Goal: Information Seeking & Learning: Learn about a topic

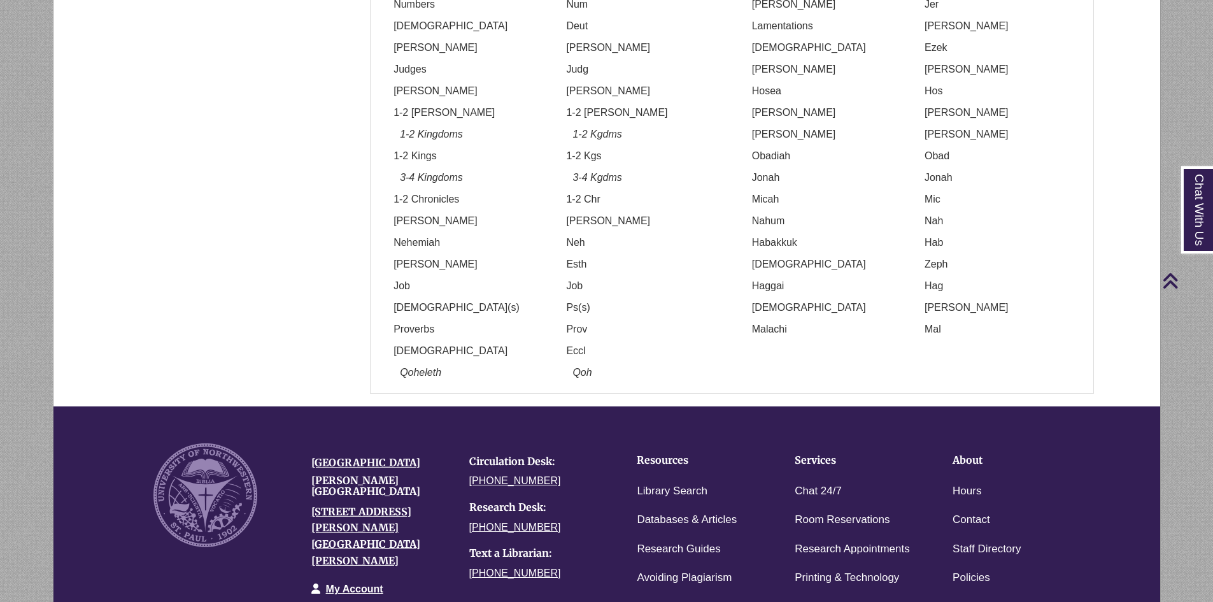
scroll to position [961, 0]
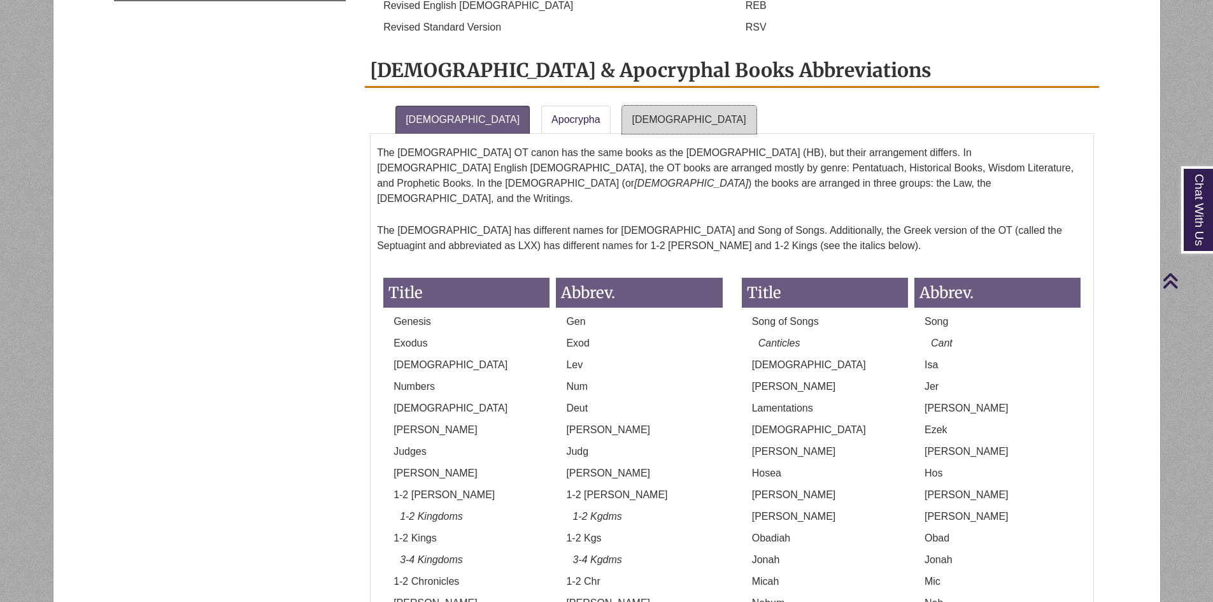
click at [636, 106] on link "[DEMOGRAPHIC_DATA]" at bounding box center [689, 120] width 134 height 28
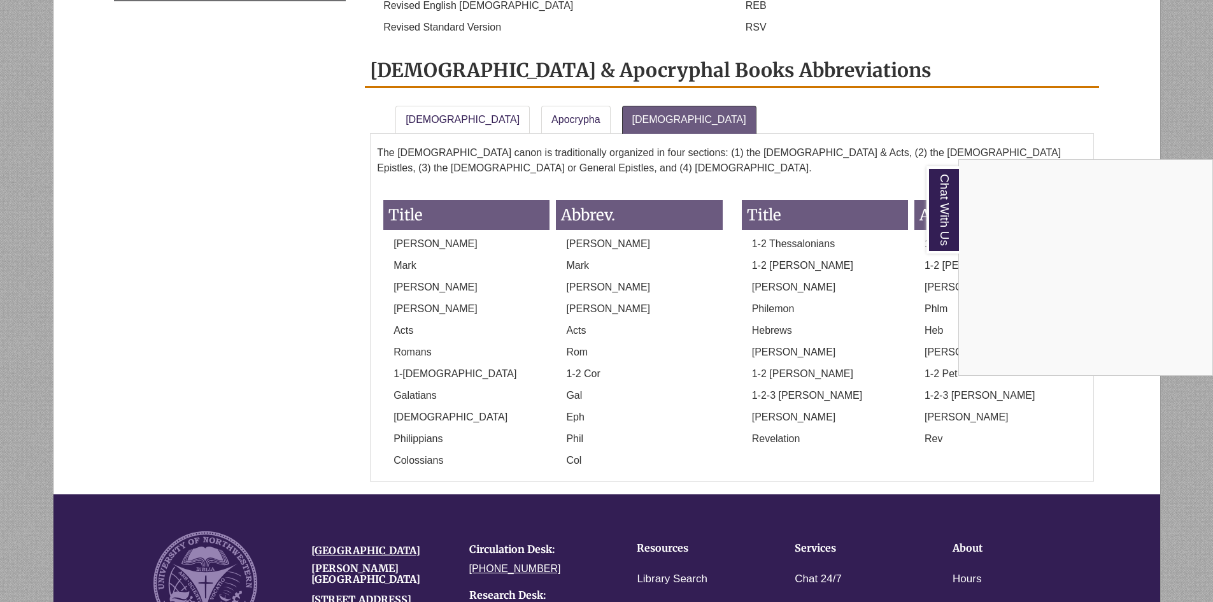
scroll to position [898, 0]
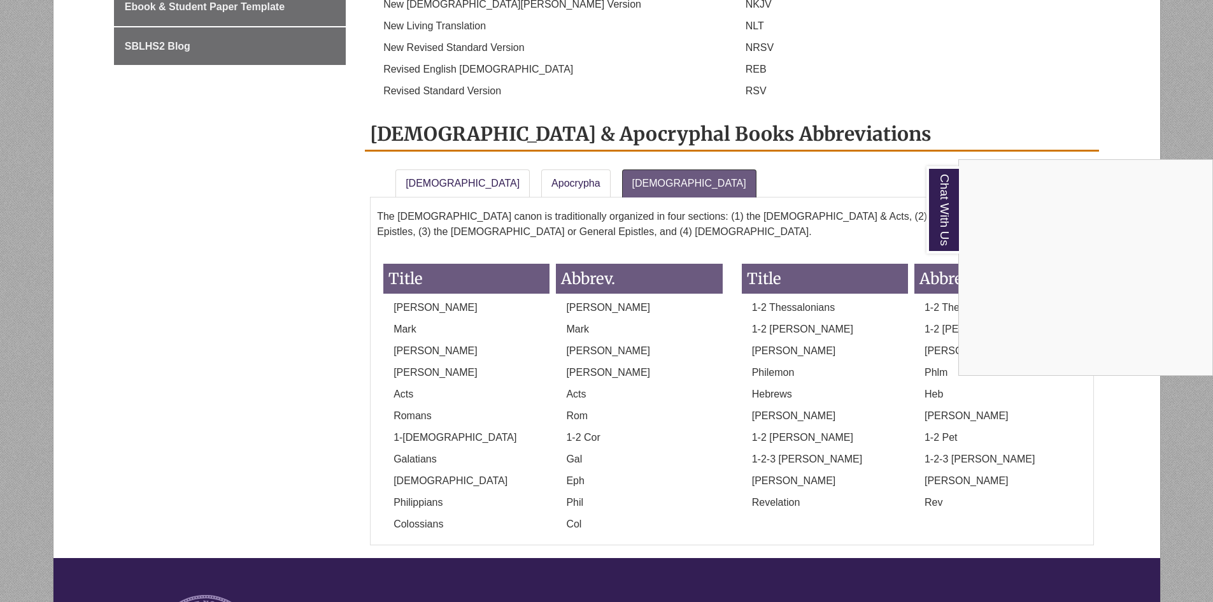
click at [449, 148] on div "Chat With Us" at bounding box center [606, 301] width 1213 height 602
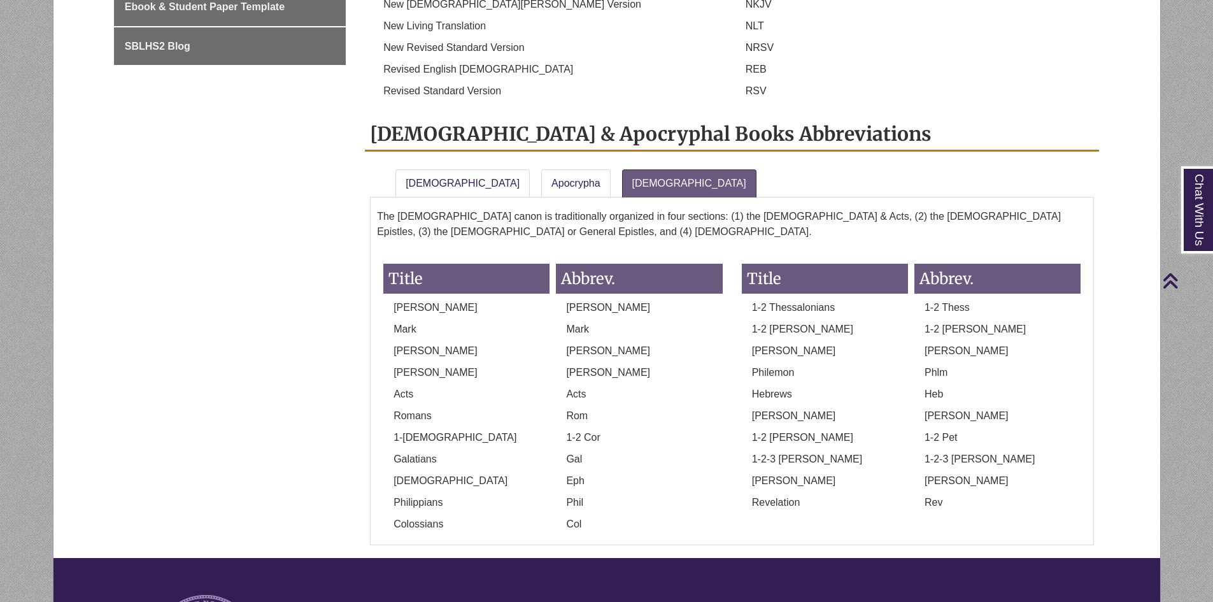
click at [454, 197] on div "The [DEMOGRAPHIC_DATA] OT canon has the same books as the [DEMOGRAPHIC_DATA] (H…" at bounding box center [732, 371] width 724 height 348
click at [448, 169] on link "[DEMOGRAPHIC_DATA]" at bounding box center [462, 183] width 134 height 28
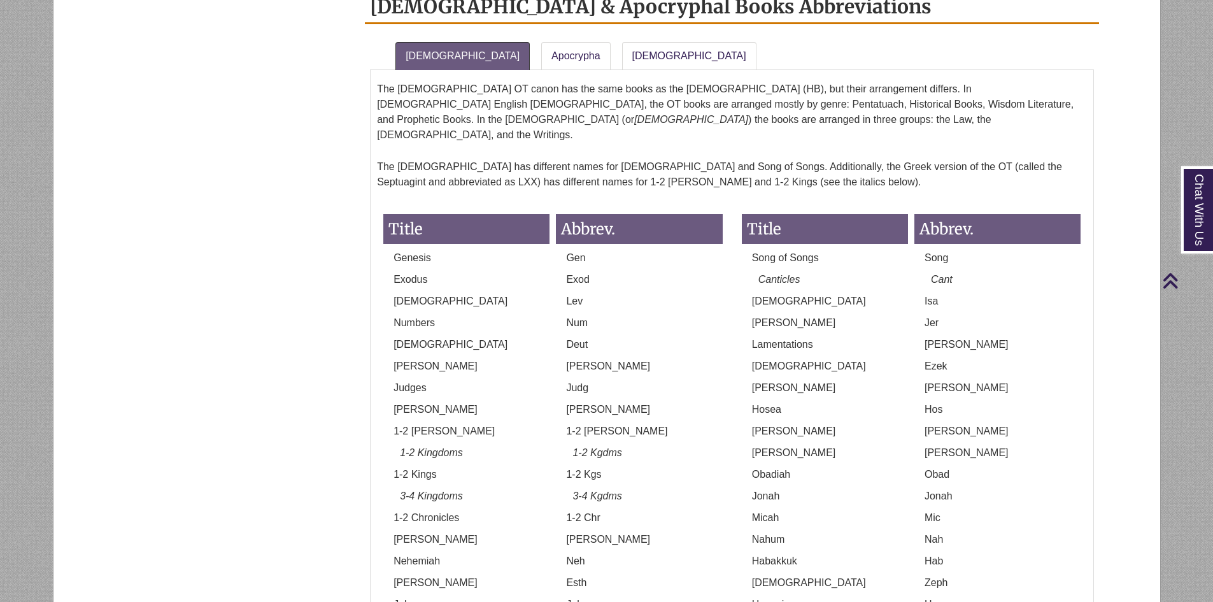
scroll to position [1152, 0]
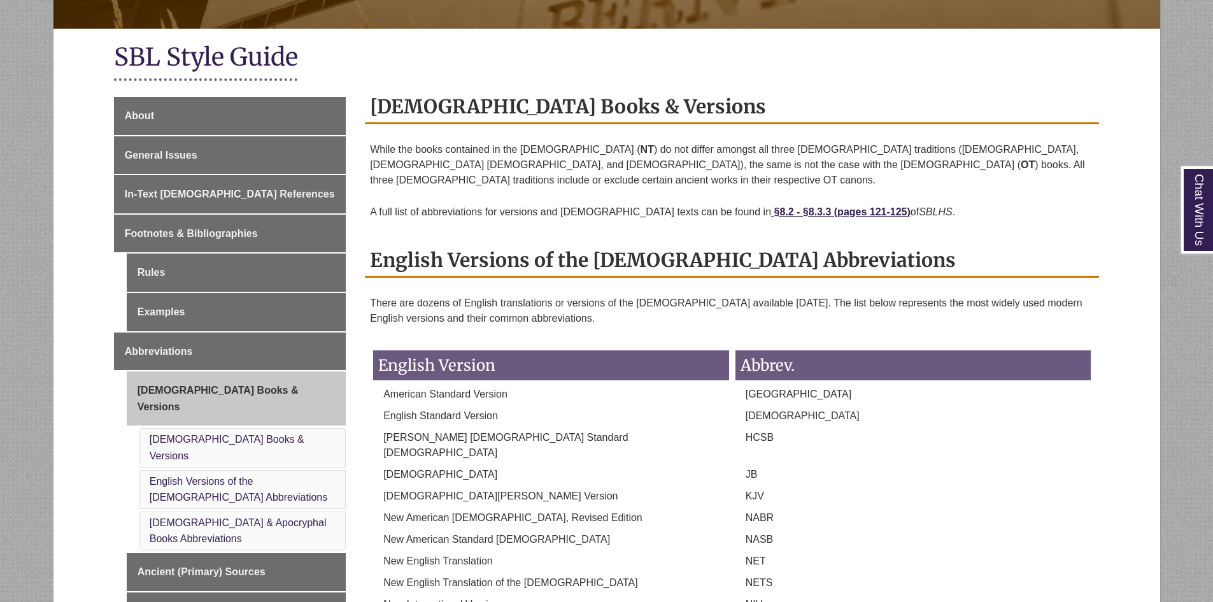
scroll to position [382, 0]
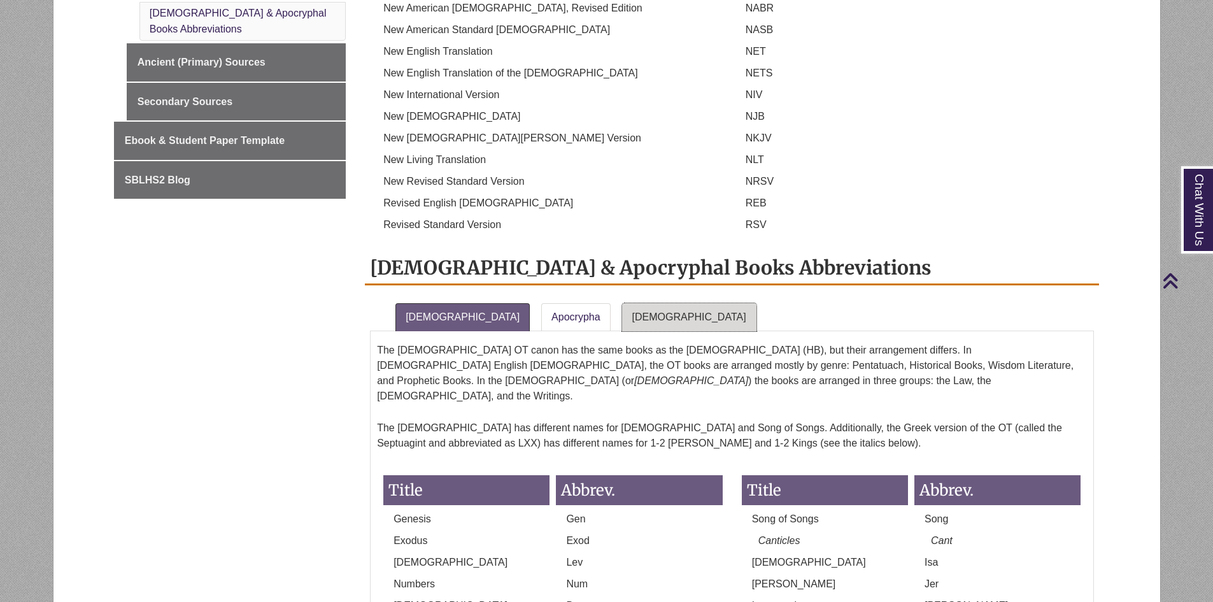
click at [626, 303] on link "[DEMOGRAPHIC_DATA]" at bounding box center [689, 317] width 134 height 28
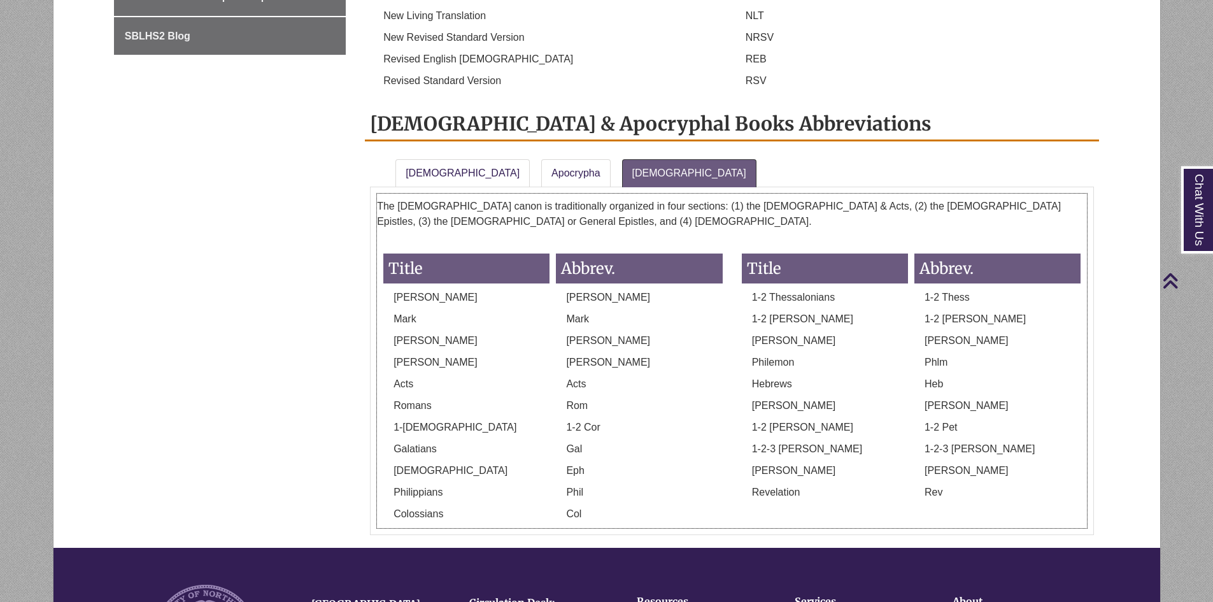
drag, startPoint x: 664, startPoint y: 332, endPoint x: 652, endPoint y: 314, distance: 20.7
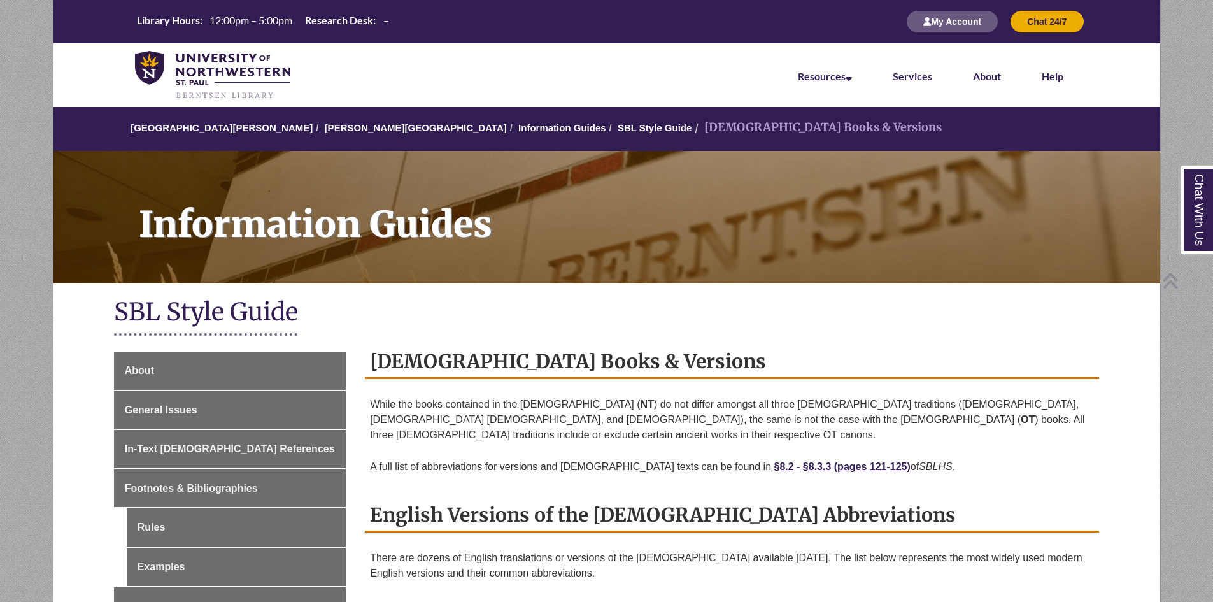
scroll to position [906, 0]
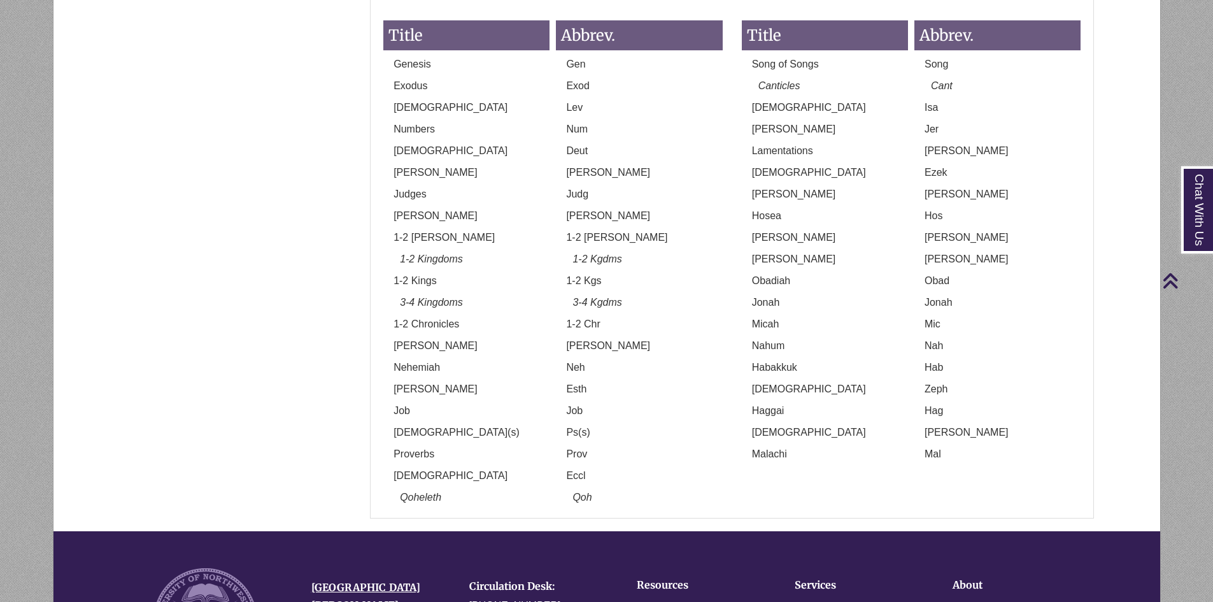
drag, startPoint x: 642, startPoint y: 388, endPoint x: 640, endPoint y: 372, distance: 16.1
